Goal: Find contact information: Find contact information

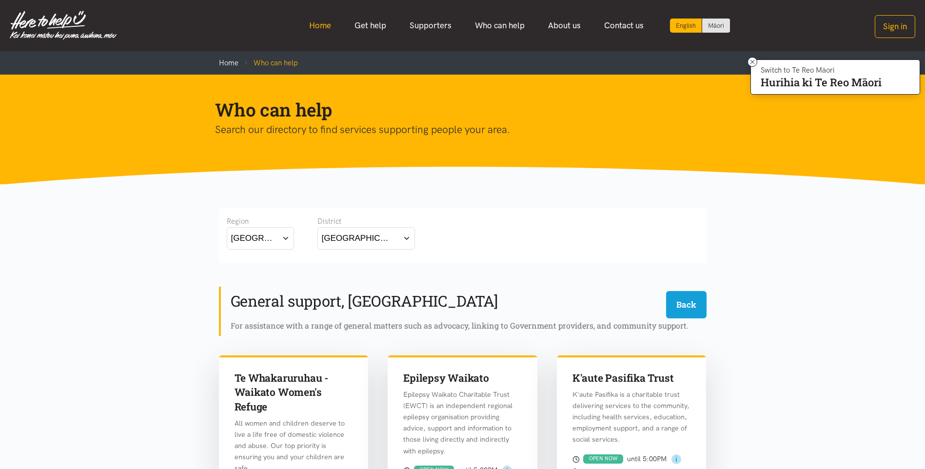
click at [323, 21] on link "Home" at bounding box center [319, 25] width 45 height 21
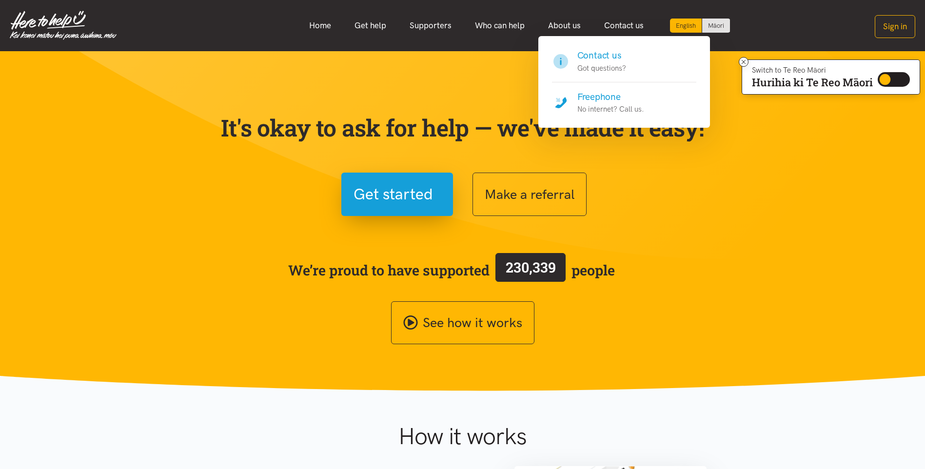
click at [624, 109] on p "No internet? Call us." at bounding box center [610, 109] width 67 height 12
